Goal: Information Seeking & Learning: Learn about a topic

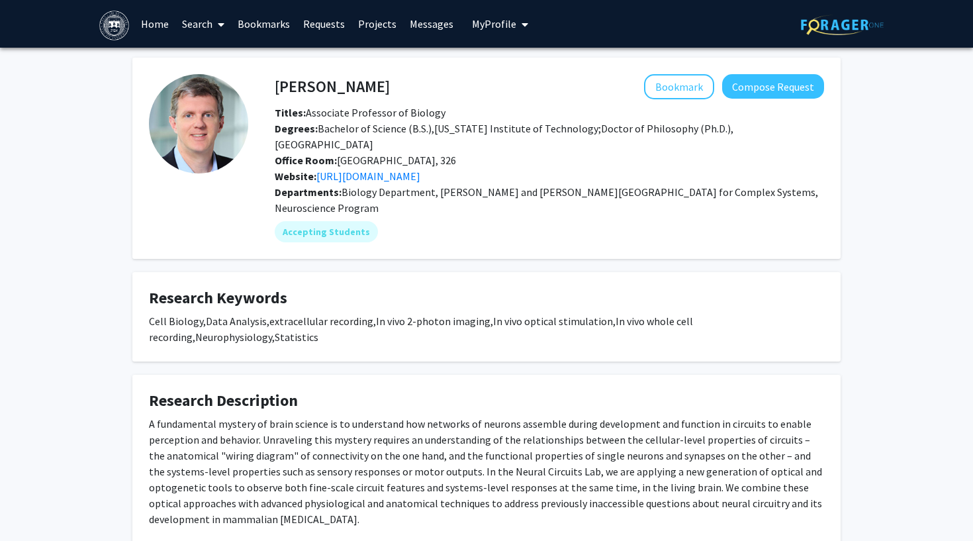
scroll to position [328, 0]
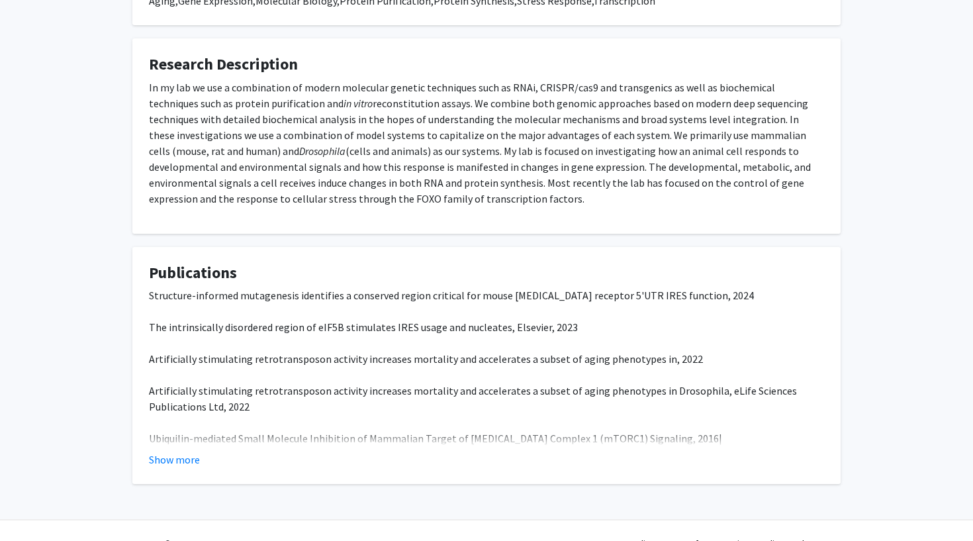
scroll to position [300, 0]
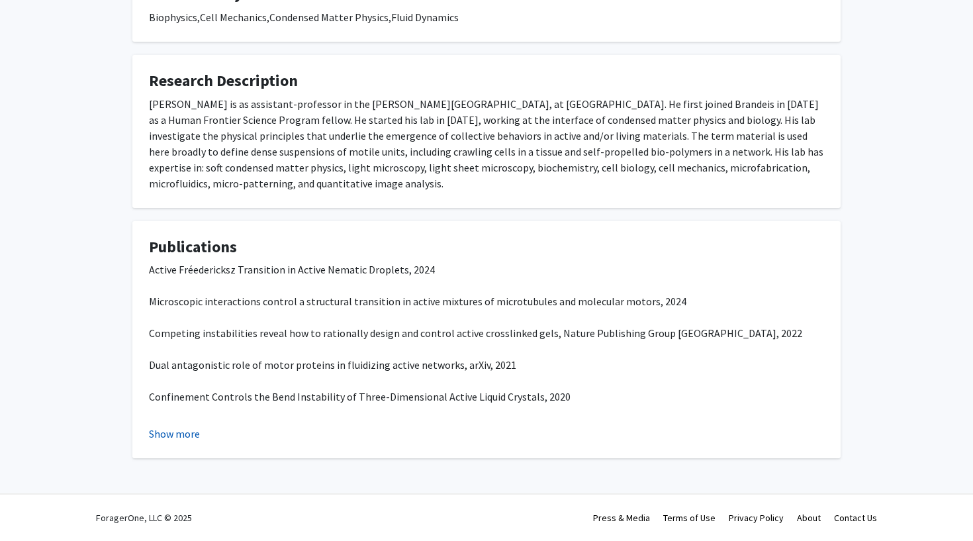
scroll to position [289, 0]
click at [182, 431] on button "Show more" at bounding box center [174, 434] width 51 height 16
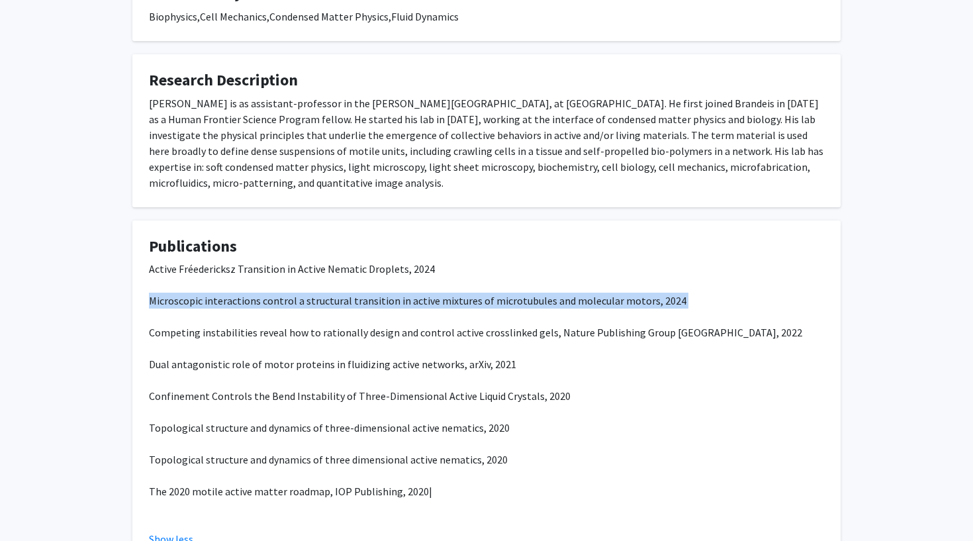
drag, startPoint x: 150, startPoint y: 302, endPoint x: 661, endPoint y: 311, distance: 511.7
click at [660, 310] on p "Active Fréedericksz Transition in Active Nematic Droplets, 2024 Microscopic int…" at bounding box center [486, 388] width 675 height 254
copy span "Microscopic interactions control a structural transition in active mixtures of …"
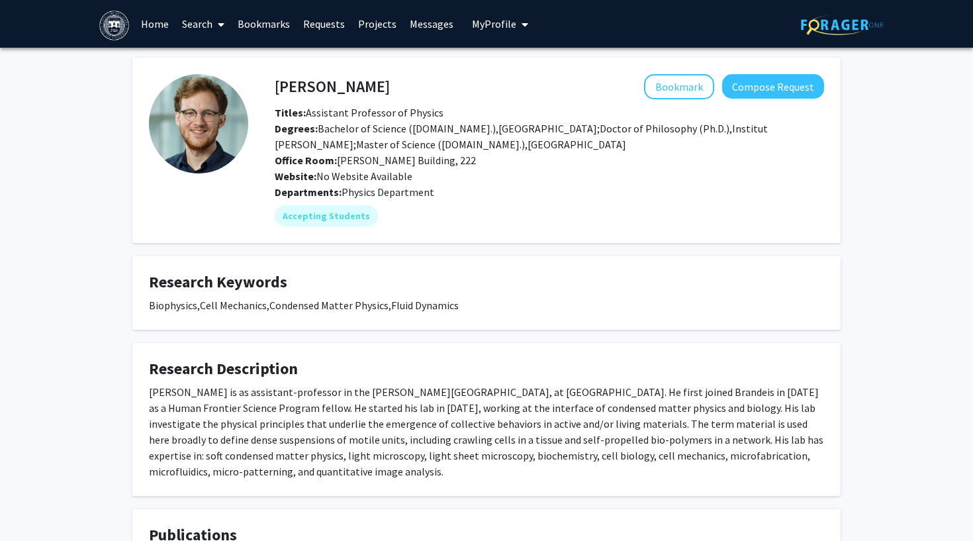
scroll to position [0, 0]
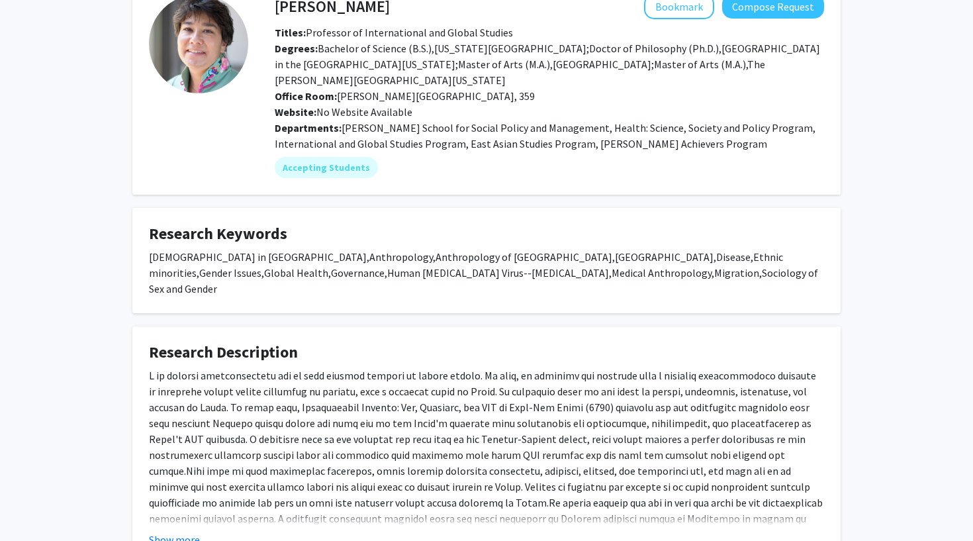
scroll to position [85, 0]
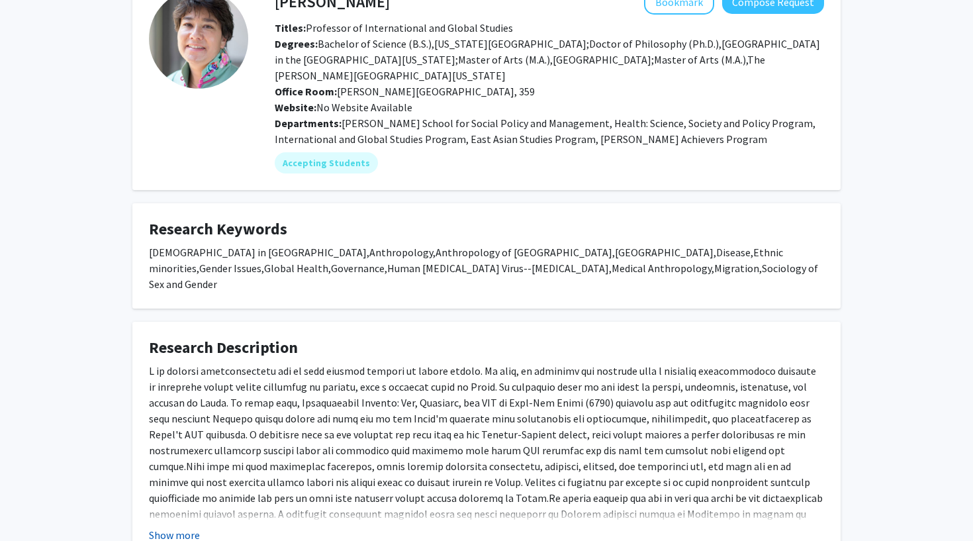
click at [157, 527] on button "Show more" at bounding box center [174, 535] width 51 height 16
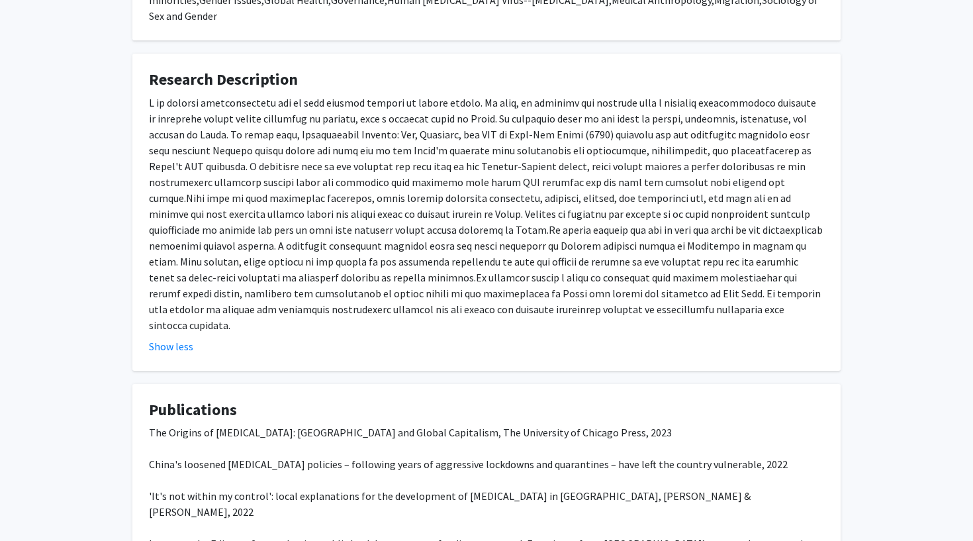
scroll to position [350, 0]
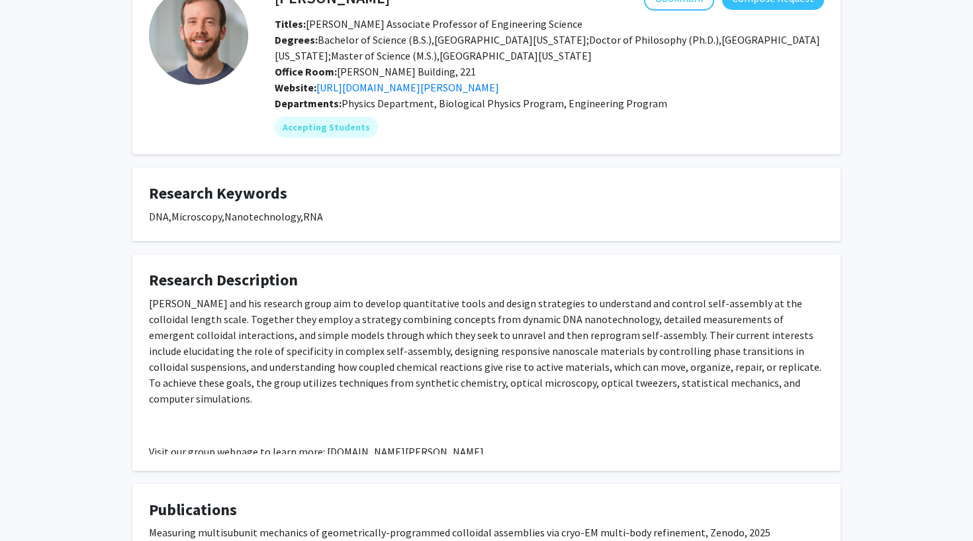
scroll to position [87, 0]
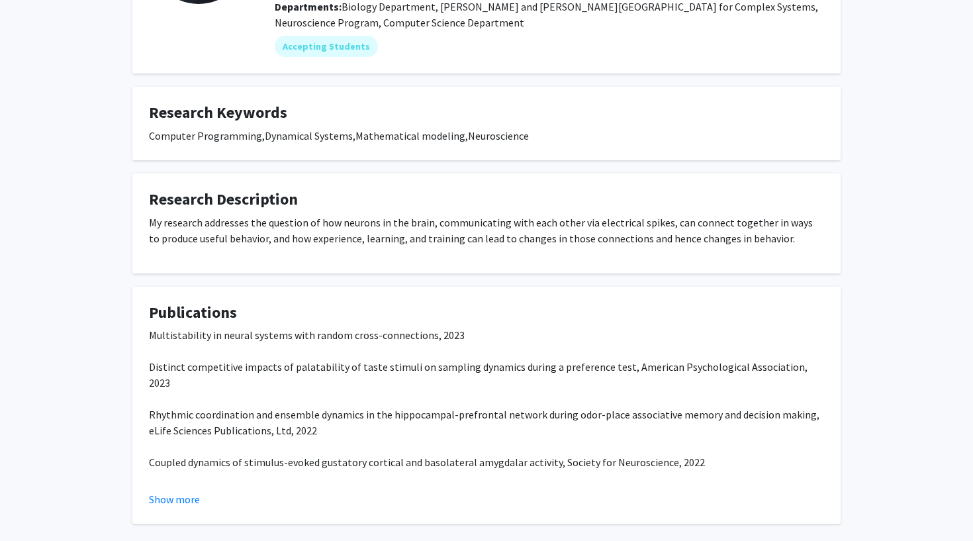
scroll to position [200, 0]
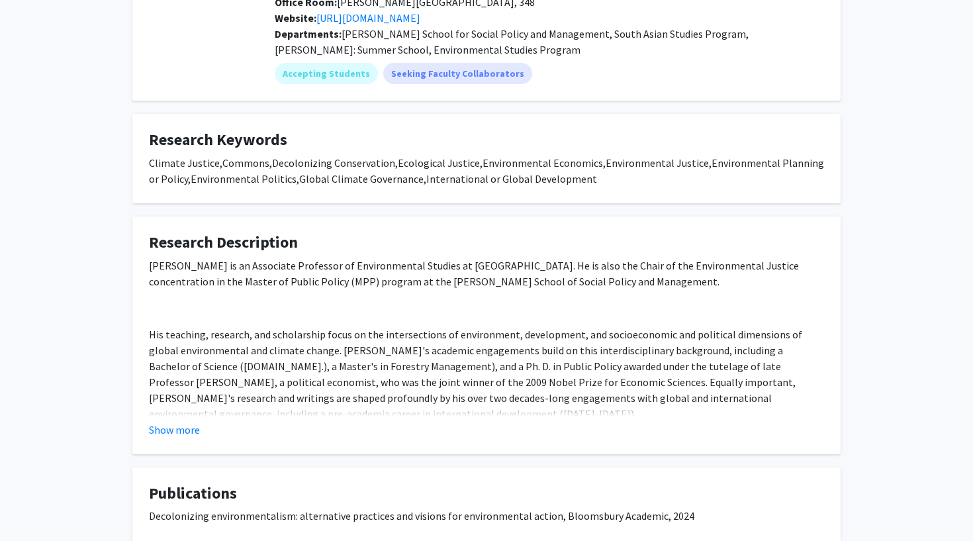
scroll to position [199, 0]
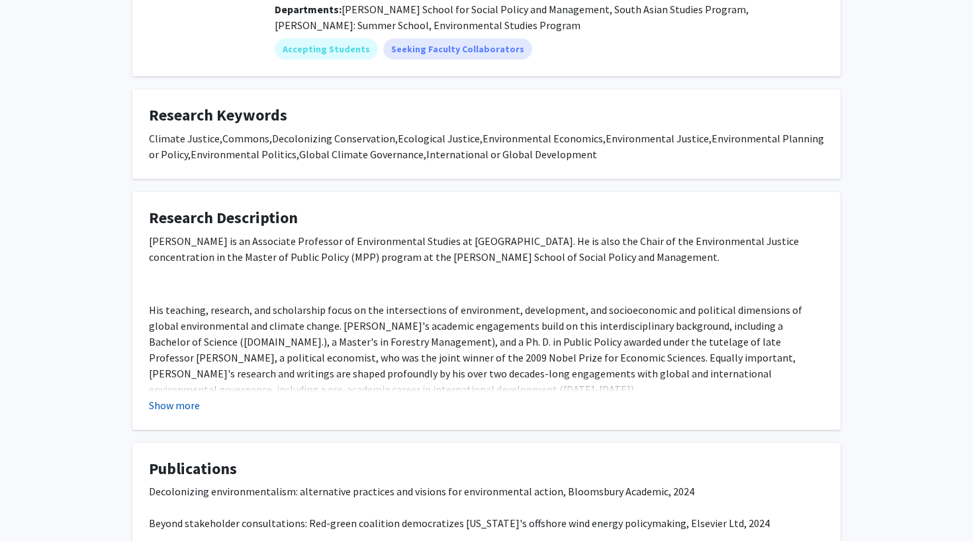
click at [183, 397] on button "Show more" at bounding box center [174, 405] width 51 height 16
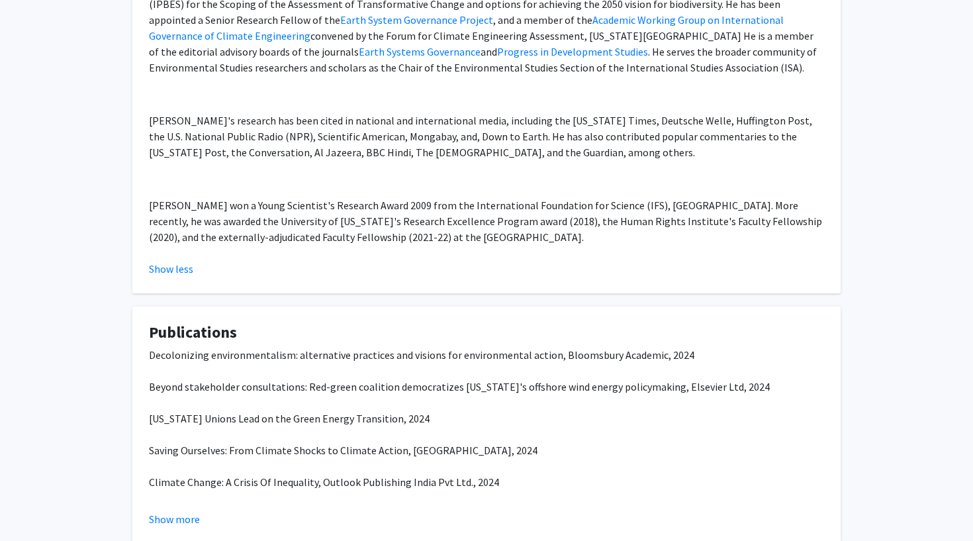
scroll to position [787, 0]
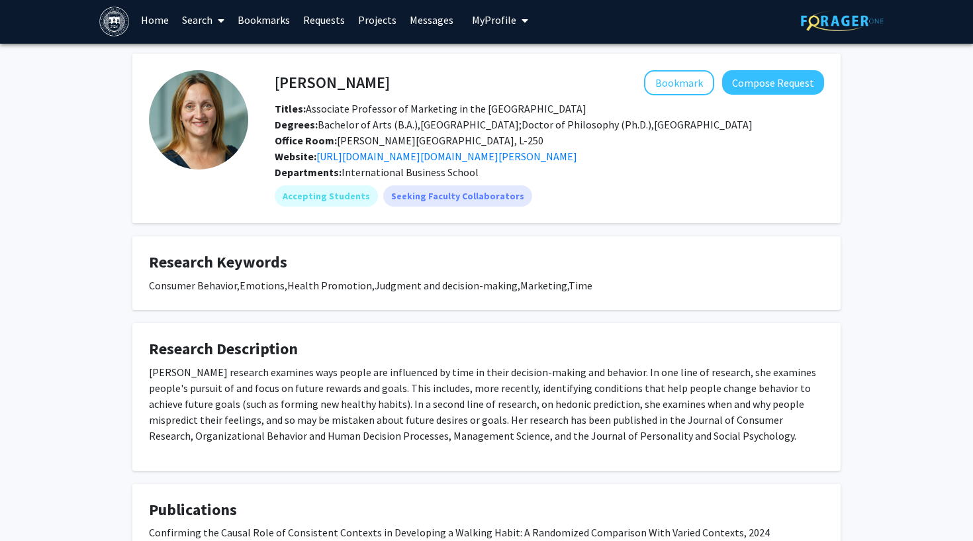
scroll to position [4, 0]
